Goal: Obtain resource: Download file/media

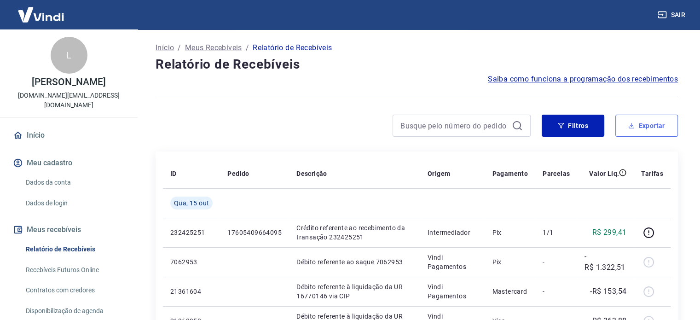
click at [643, 128] on button "Exportar" at bounding box center [646, 126] width 63 height 22
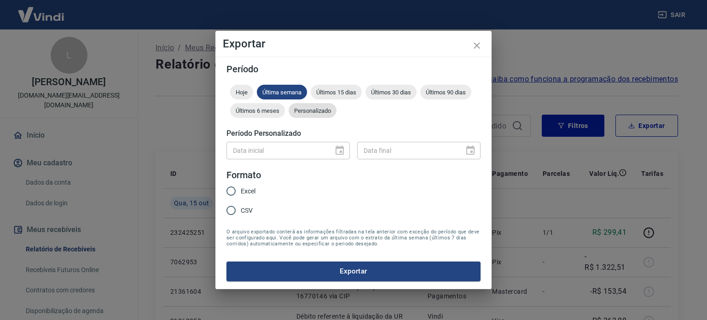
click at [322, 107] on span "Personalizado" at bounding box center [313, 110] width 48 height 7
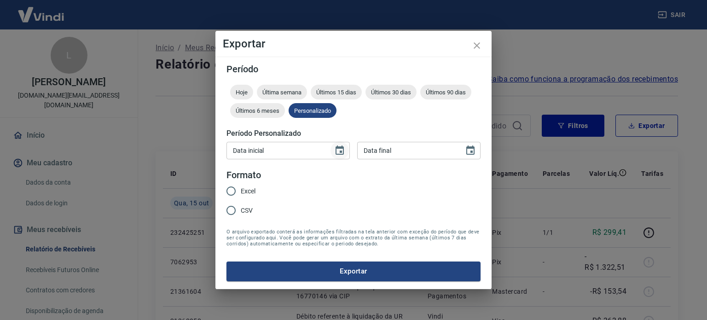
click at [343, 152] on icon "Choose date" at bounding box center [340, 149] width 8 height 9
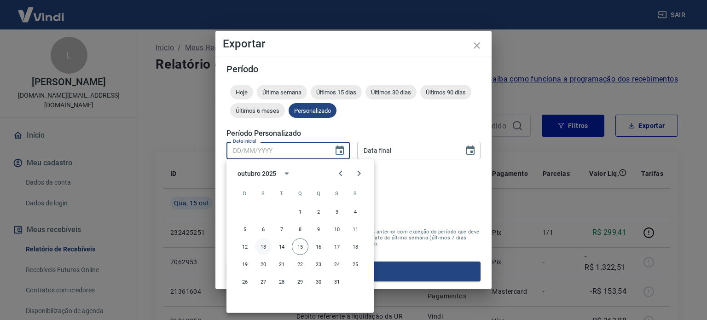
click at [266, 248] on button "13" at bounding box center [263, 246] width 17 height 17
type input "[DATE]"
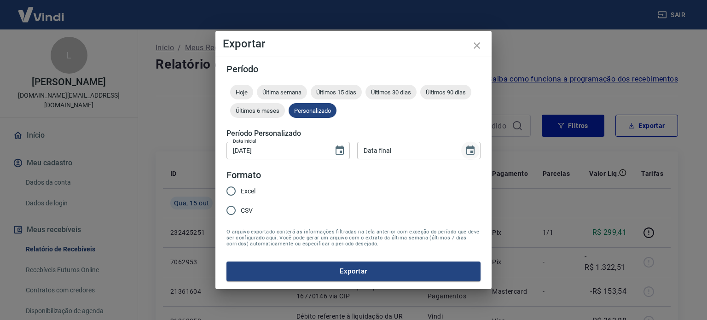
click at [470, 150] on icon "Choose date" at bounding box center [470, 150] width 11 height 11
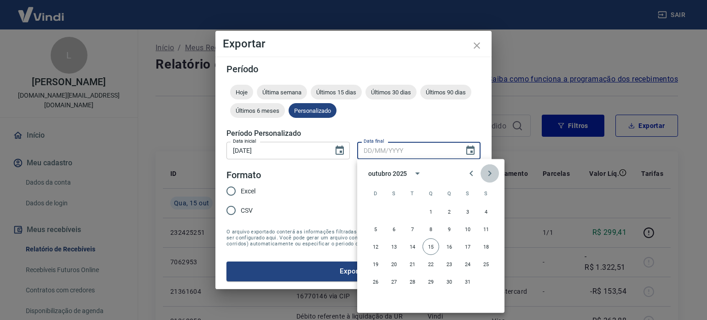
click at [492, 172] on icon "Next month" at bounding box center [489, 173] width 11 height 11
click at [492, 173] on icon "Next month" at bounding box center [489, 173] width 11 height 11
click at [492, 174] on icon "Next month" at bounding box center [489, 173] width 11 height 11
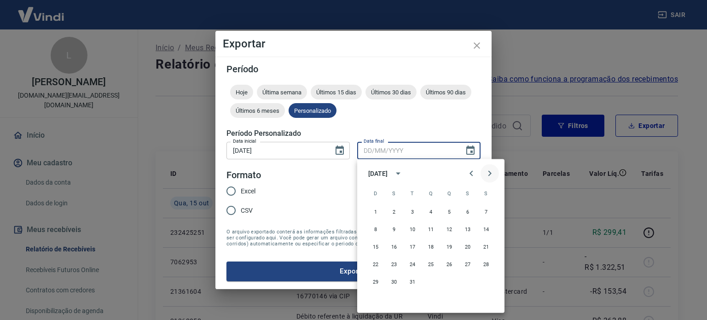
click at [492, 174] on icon "Next month" at bounding box center [489, 173] width 11 height 11
click at [464, 283] on button "31" at bounding box center [467, 281] width 17 height 17
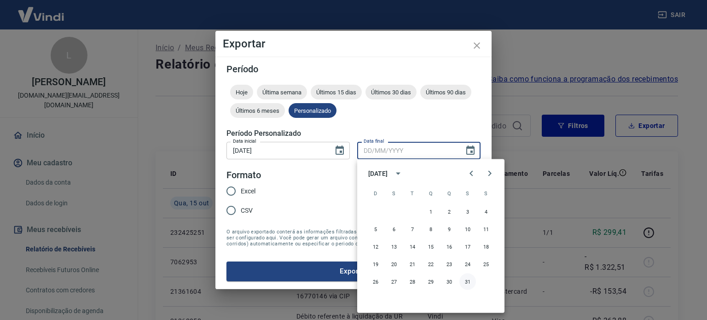
type input "[DATE]"
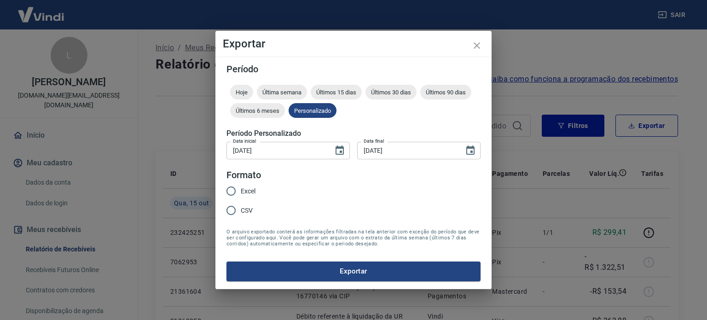
click at [253, 194] on span "Excel" at bounding box center [248, 191] width 15 height 10
click at [241, 194] on input "Excel" at bounding box center [230, 190] width 19 height 19
radio input "true"
click at [352, 272] on button "Exportar" at bounding box center [353, 270] width 254 height 19
